Goal: Information Seeking & Learning: Learn about a topic

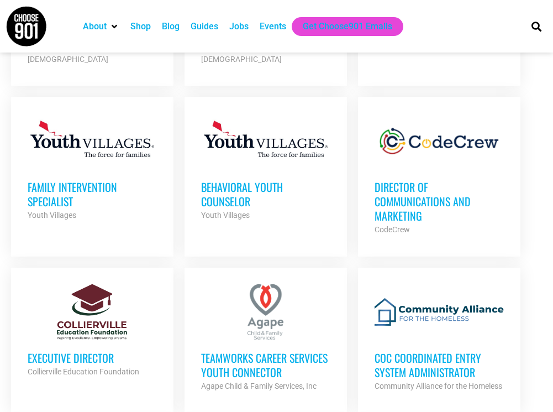
scroll to position [759, 0]
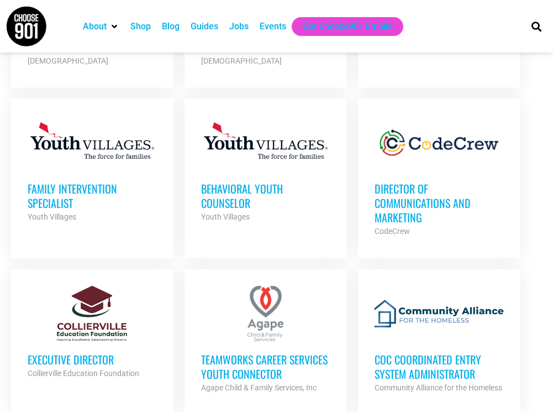
click at [452, 186] on h3 "Director of Communications and Marketing" at bounding box center [439, 202] width 129 height 43
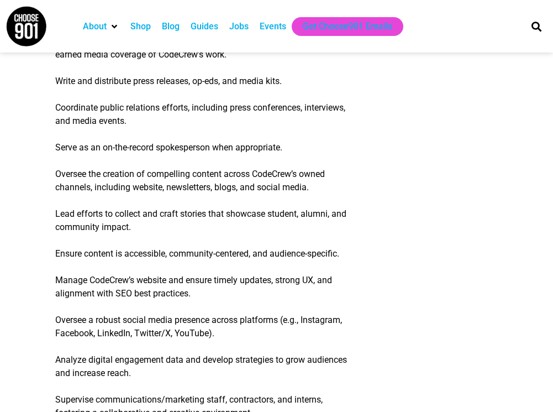
scroll to position [888, 0]
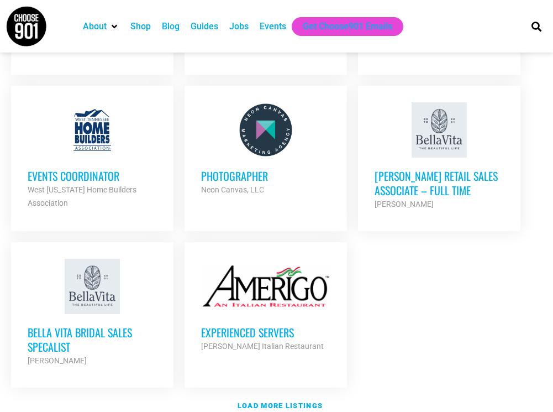
scroll to position [1307, 0]
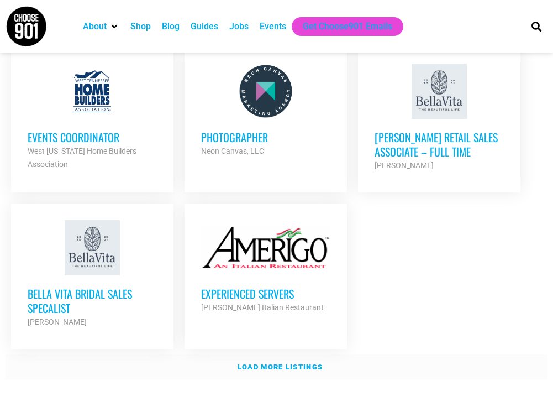
click at [266, 362] on strong "Load more listings" at bounding box center [280, 366] width 85 height 8
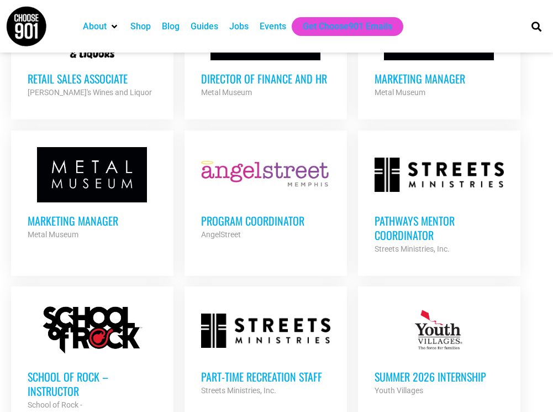
scroll to position [2170, 0]
